Goal: Task Accomplishment & Management: Manage account settings

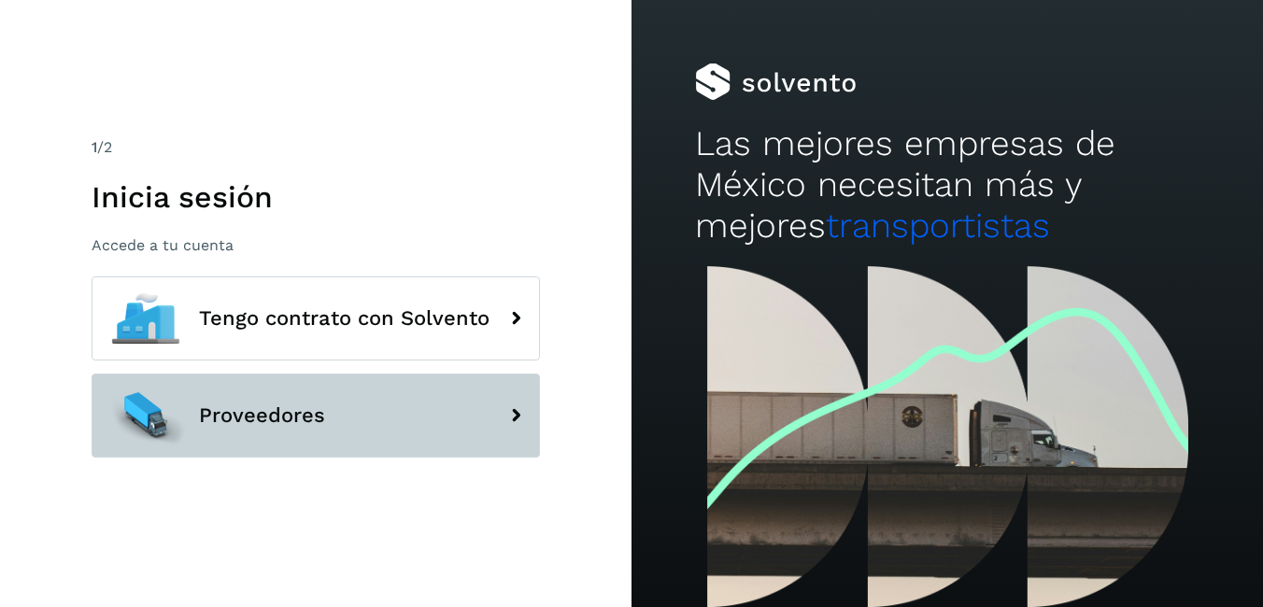
click at [257, 421] on span "Proveedores" at bounding box center [262, 416] width 126 height 22
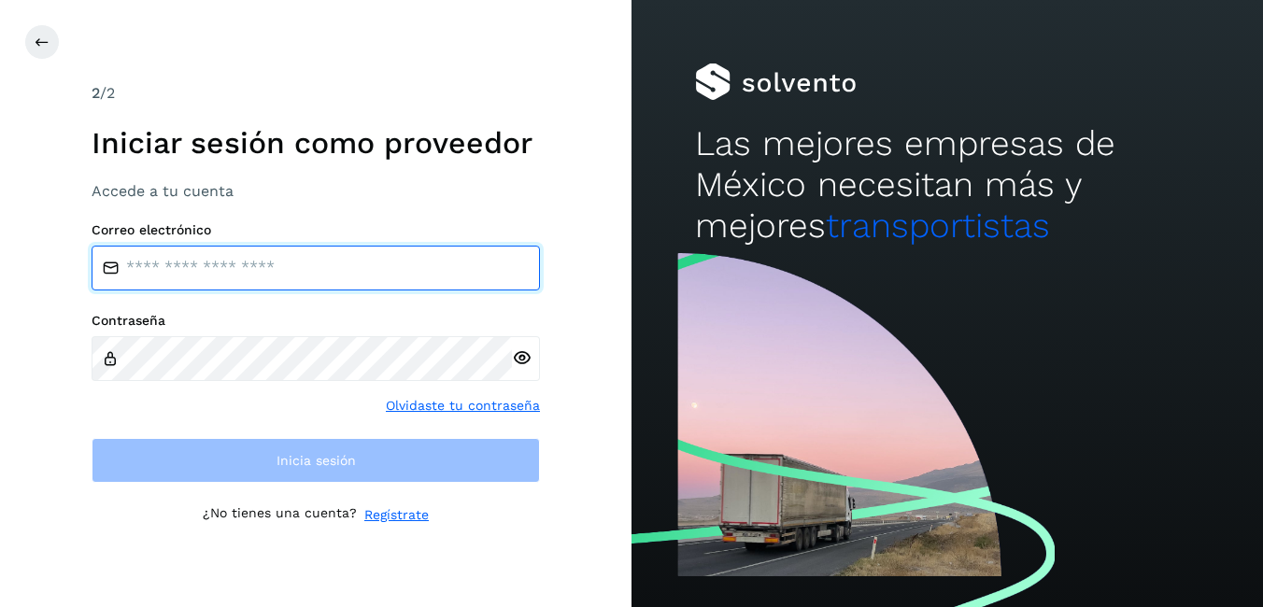
click at [250, 269] on input "email" at bounding box center [316, 268] width 449 height 45
type input "**********"
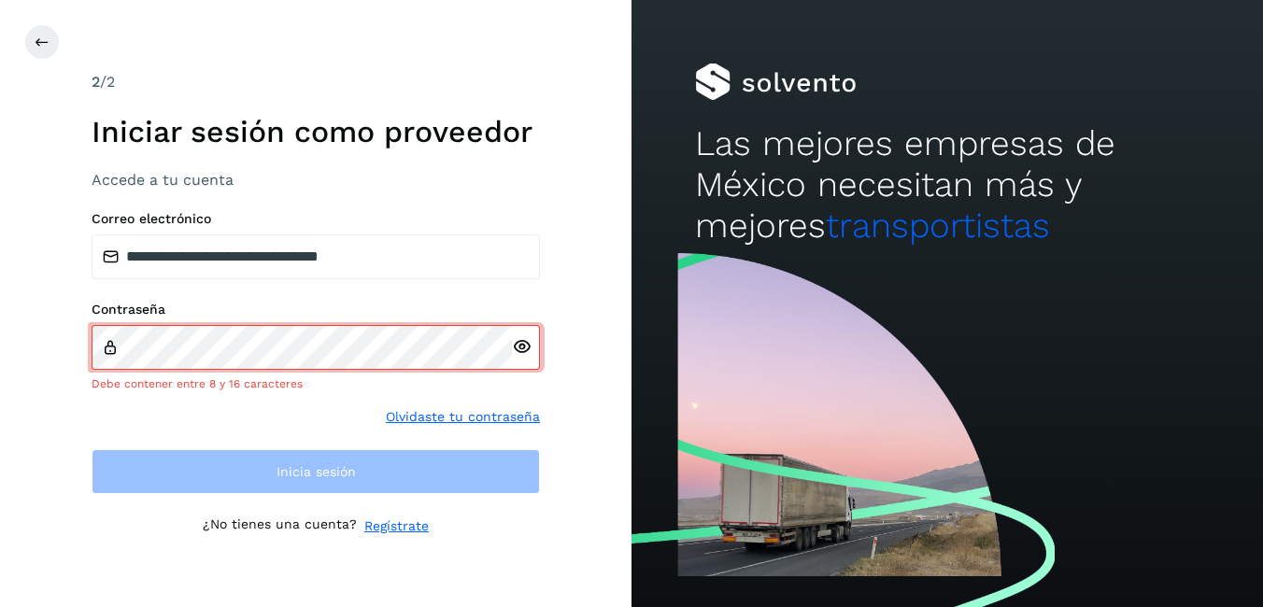
click at [518, 356] on icon at bounding box center [522, 347] width 20 height 20
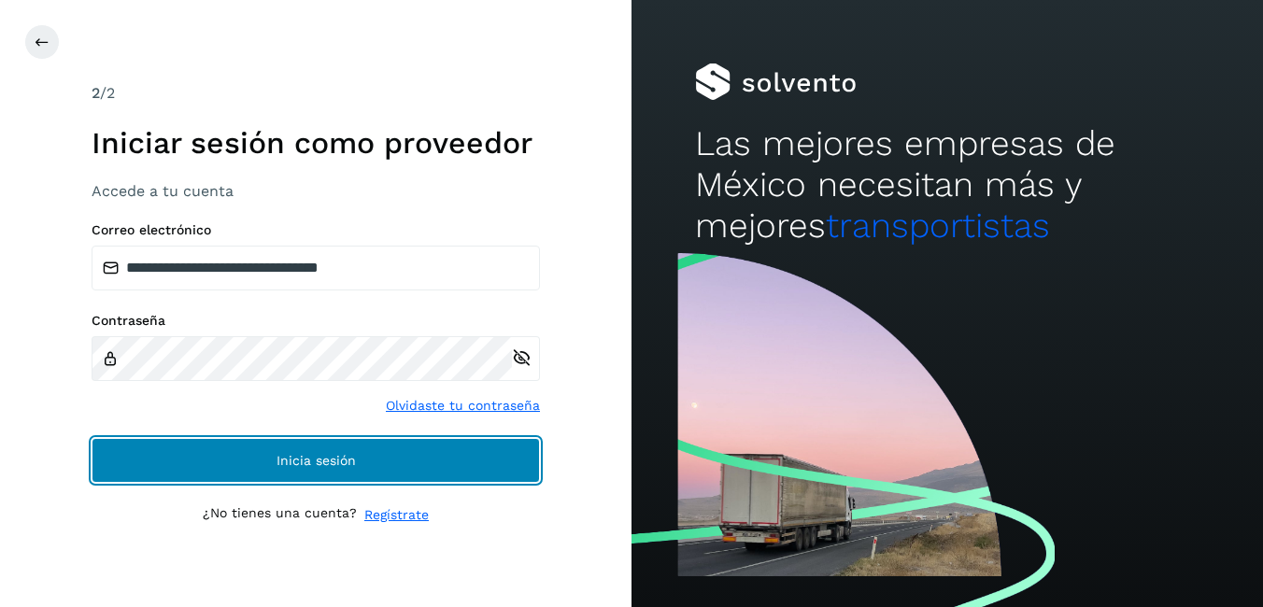
click at [435, 455] on button "Inicia sesión" at bounding box center [316, 460] width 449 height 45
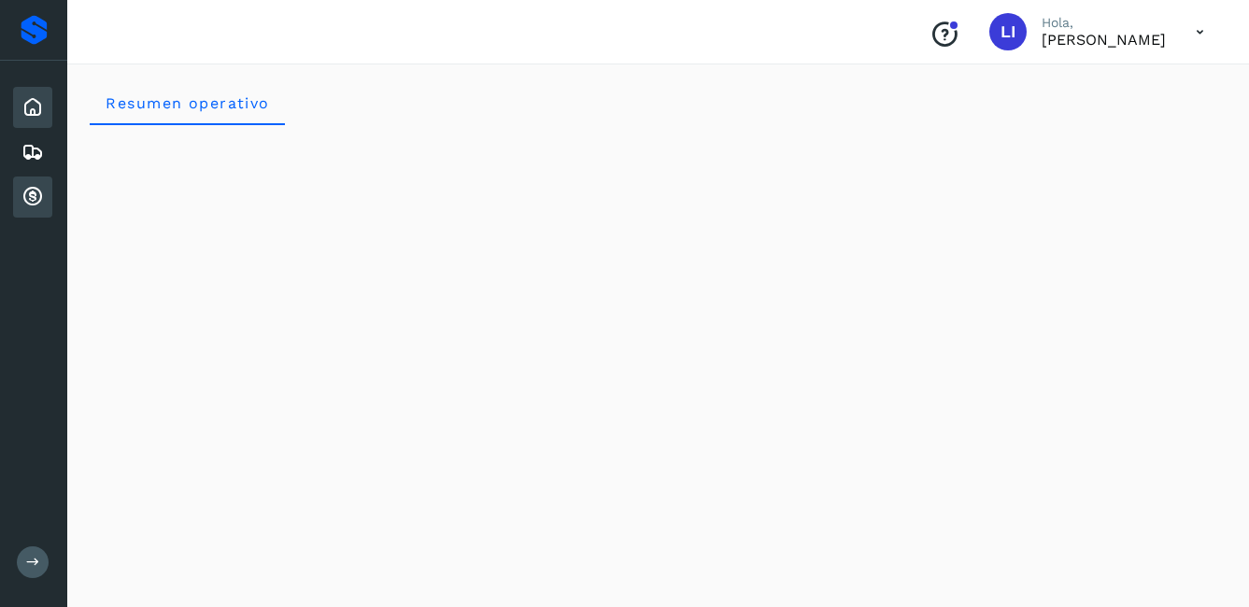
click at [21, 191] on div "Cuentas por cobrar" at bounding box center [32, 197] width 39 height 41
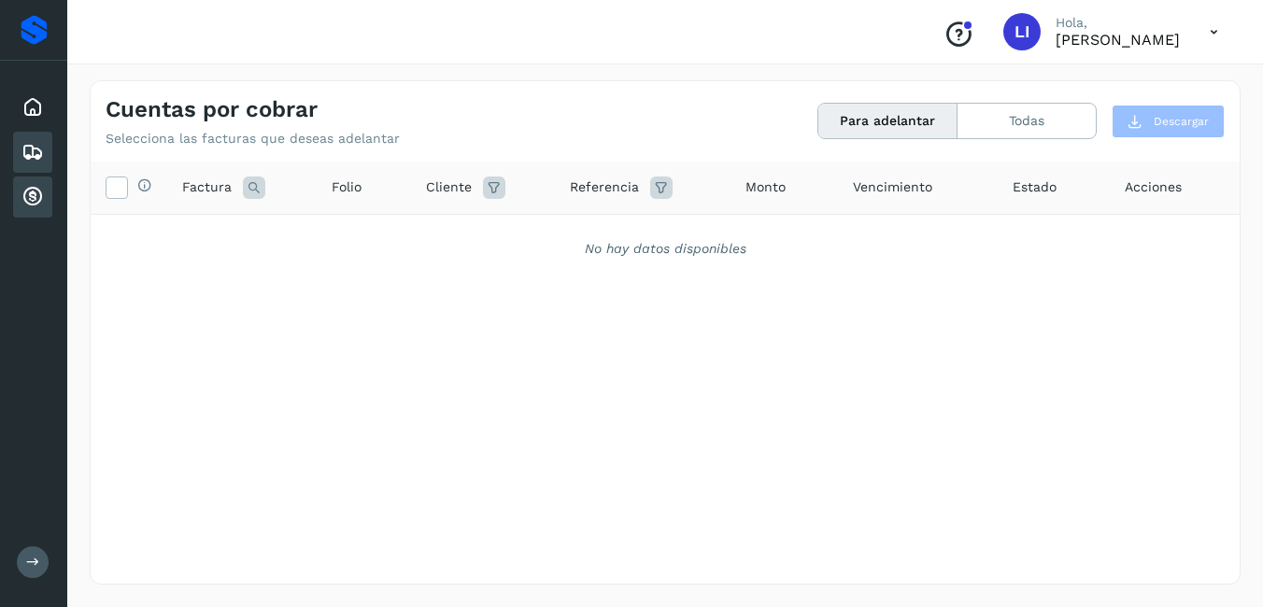
click at [26, 153] on icon at bounding box center [32, 152] width 22 height 22
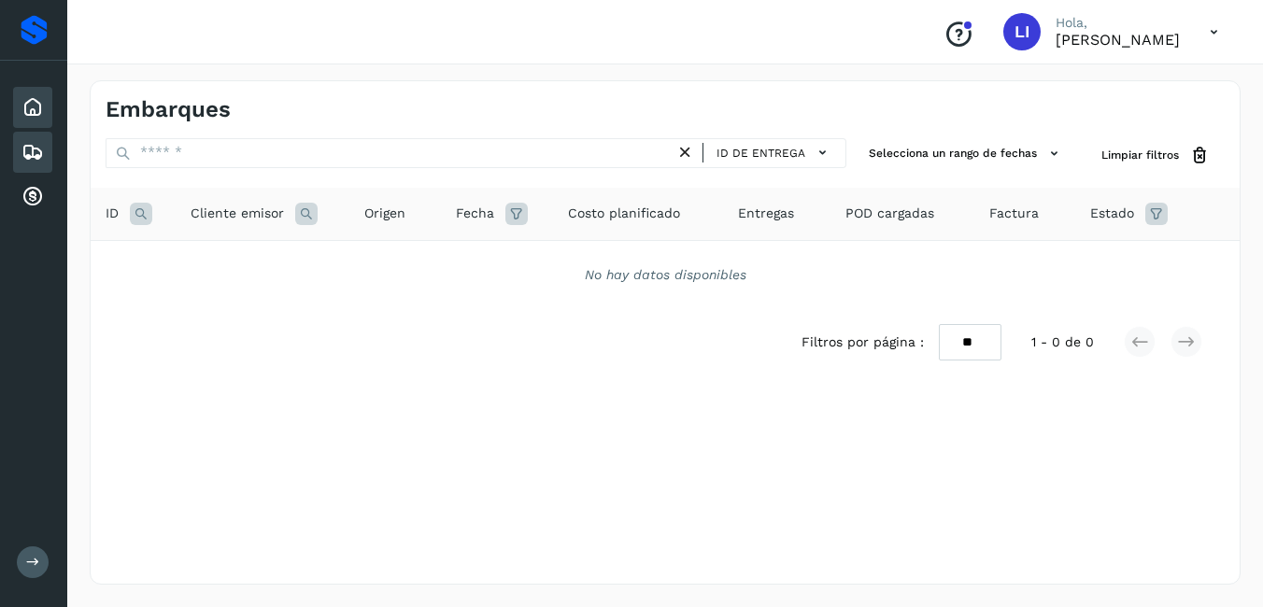
click at [37, 109] on icon at bounding box center [32, 107] width 22 height 22
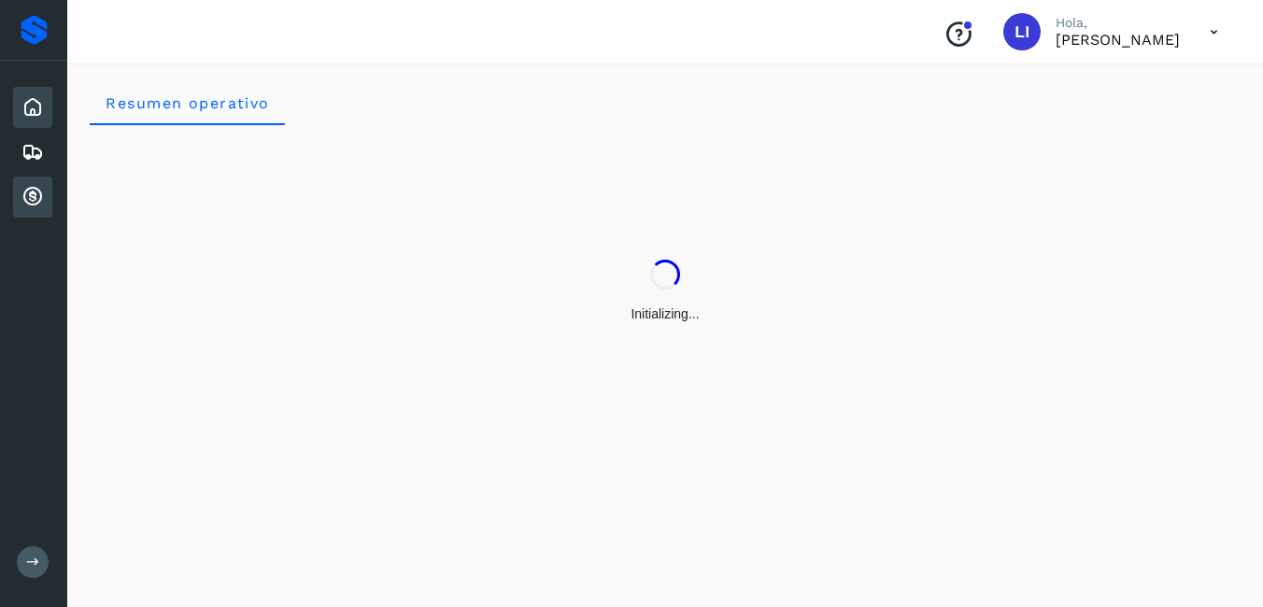
click at [34, 187] on icon at bounding box center [32, 197] width 22 height 22
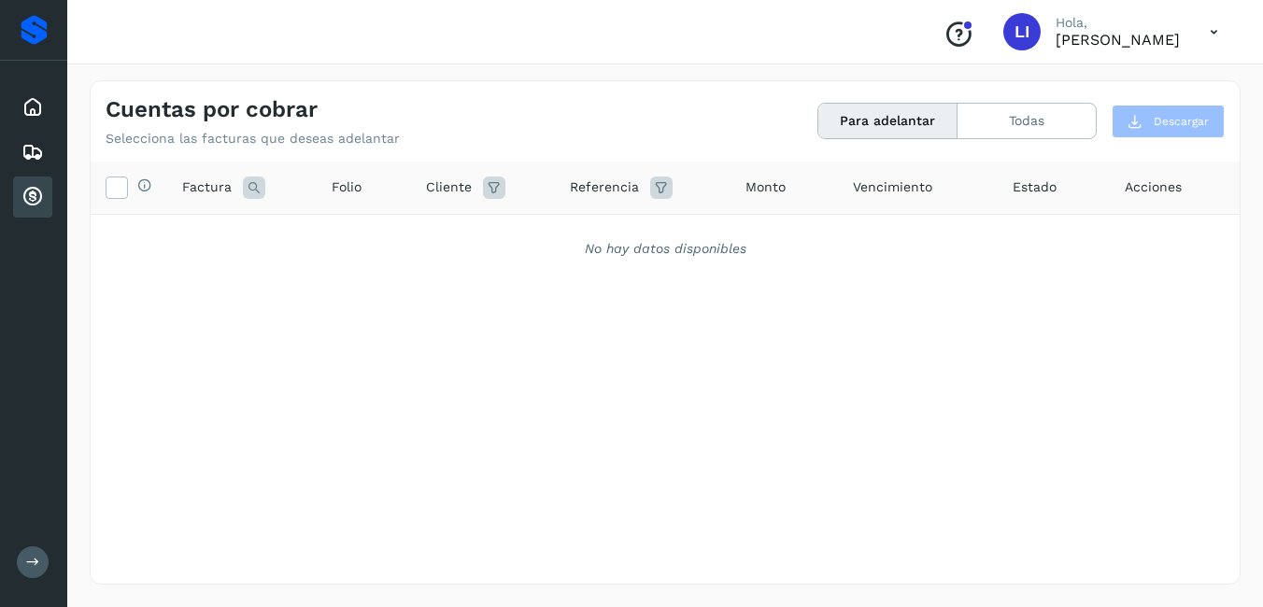
click at [28, 542] on div "Proveedores Inicio Embarques Cuentas por cobrar Salir" at bounding box center [33, 303] width 67 height 607
click at [28, 553] on button at bounding box center [33, 563] width 32 height 32
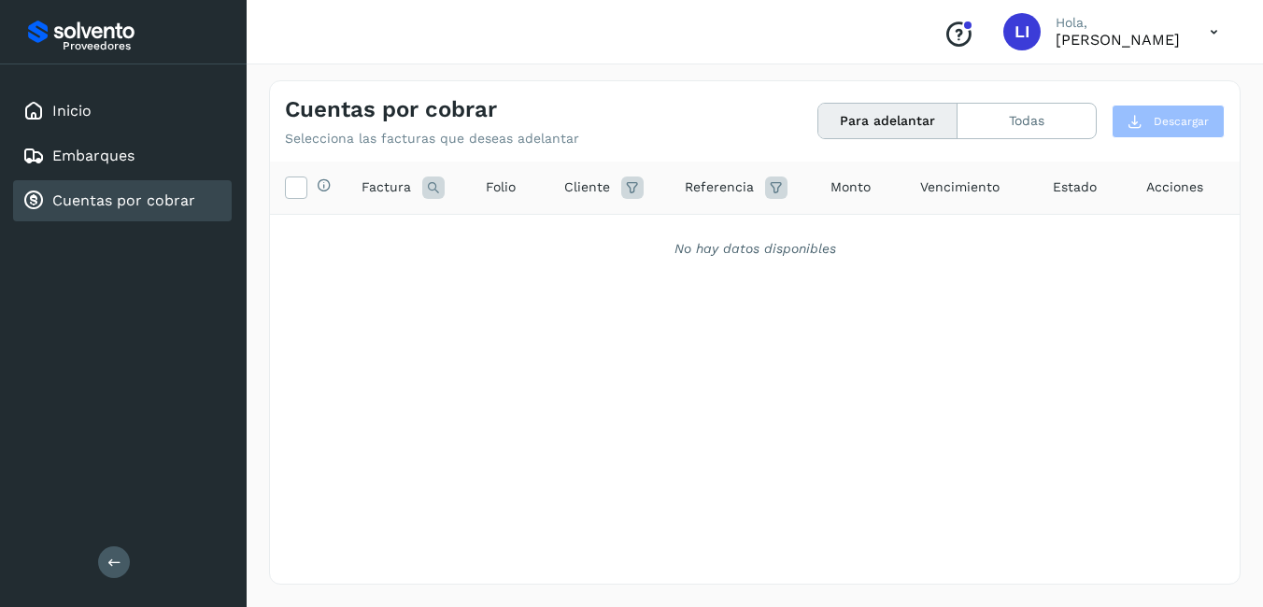
click at [1217, 35] on icon at bounding box center [1214, 32] width 38 height 38
click at [1044, 85] on div "Cerrar sesión" at bounding box center [1121, 84] width 222 height 36
